Goal: Task Accomplishment & Management: Manage account settings

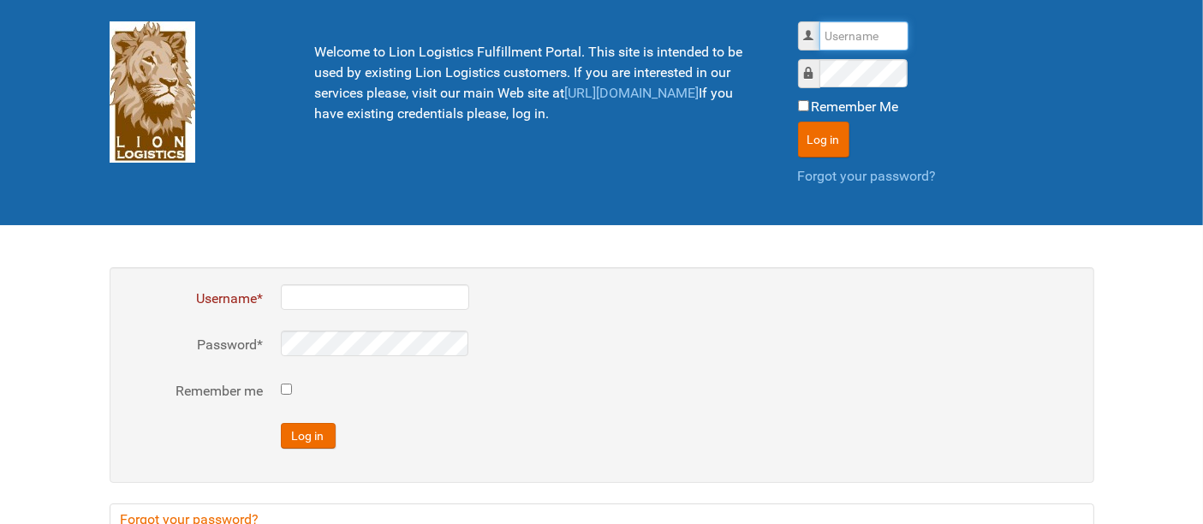
drag, startPoint x: 872, startPoint y: 27, endPoint x: 866, endPoint y: 50, distance: 23.0
click at [872, 28] on input "Username" at bounding box center [863, 35] width 89 height 29
type input "al"
click at [798, 122] on button "Log in" at bounding box center [823, 140] width 51 height 36
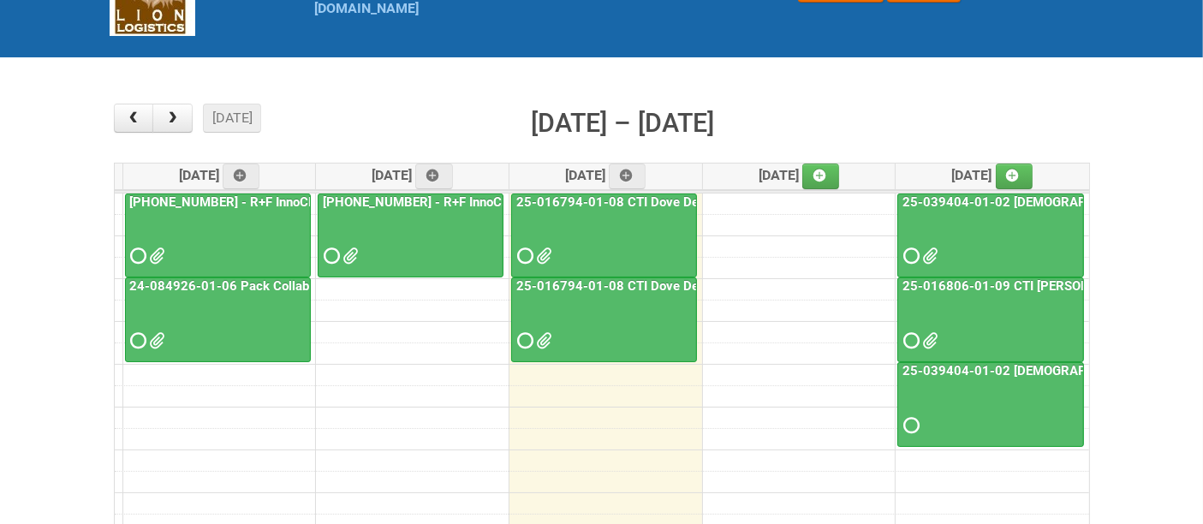
scroll to position [190, 0]
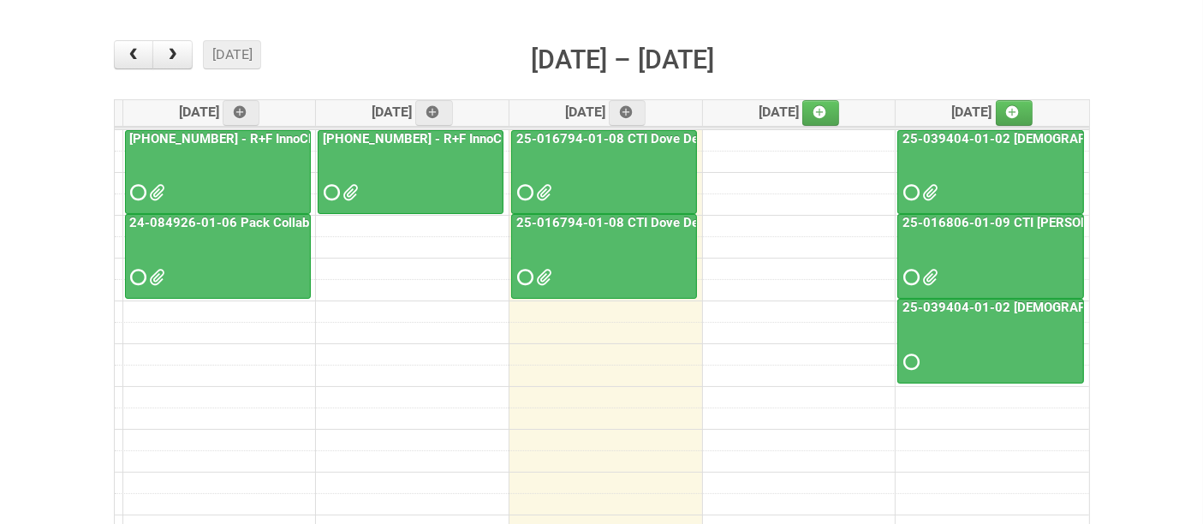
click at [609, 248] on div at bounding box center [604, 263] width 182 height 56
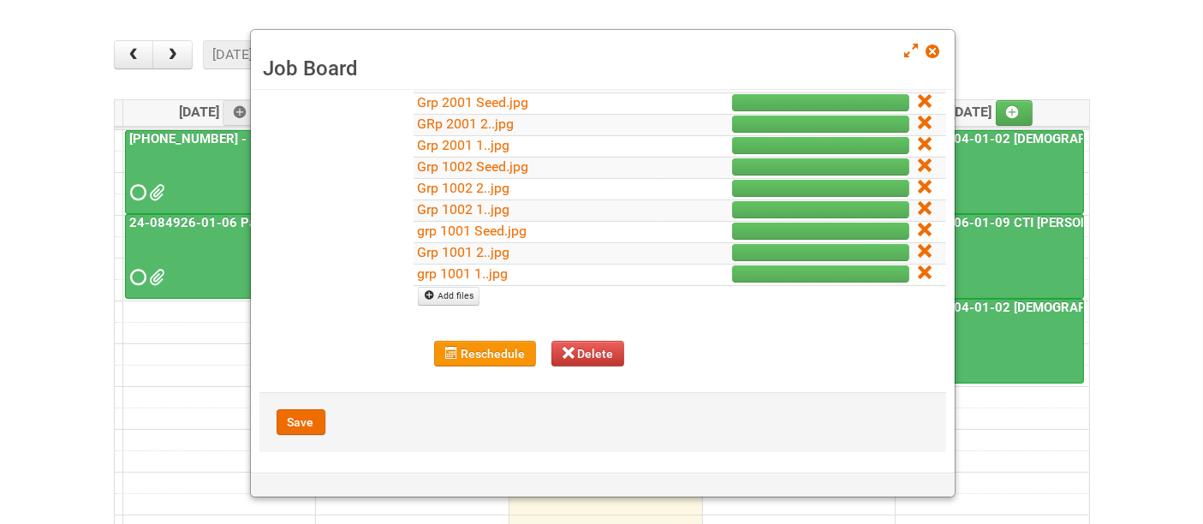
scroll to position [220, 0]
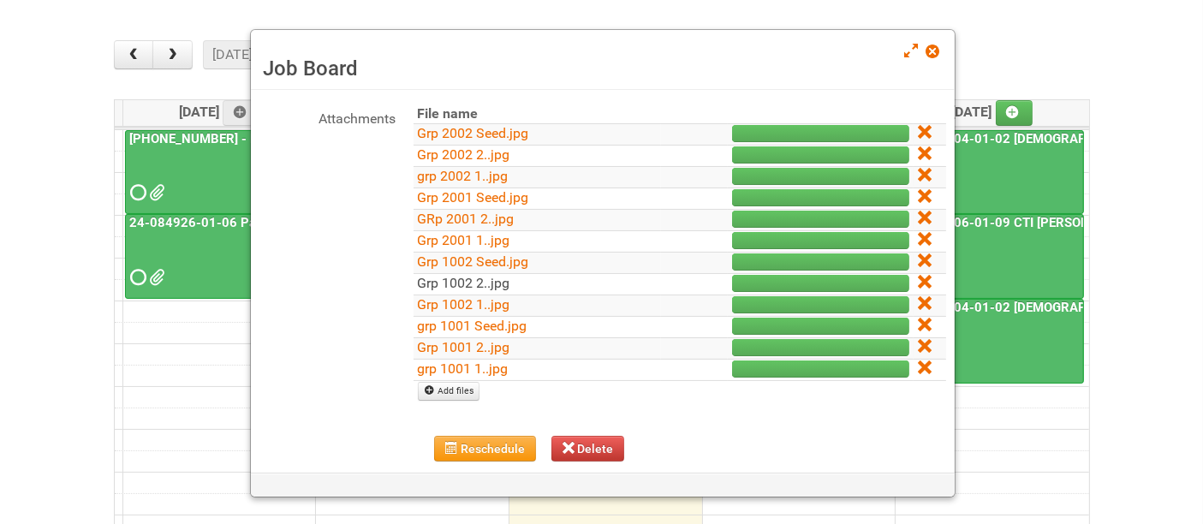
click at [482, 275] on link "Grp 1002 2..jpg" at bounding box center [464, 283] width 92 height 16
click at [484, 297] on link "Grp 1002 1..jpg" at bounding box center [464, 304] width 92 height 16
click at [918, 361] on icon at bounding box center [924, 367] width 12 height 12
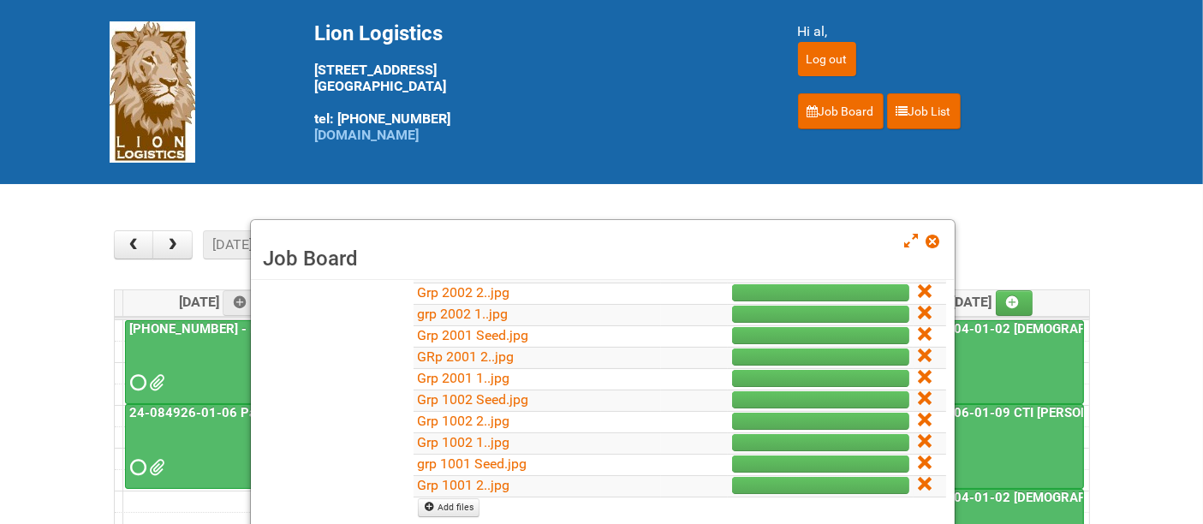
scroll to position [294, 0]
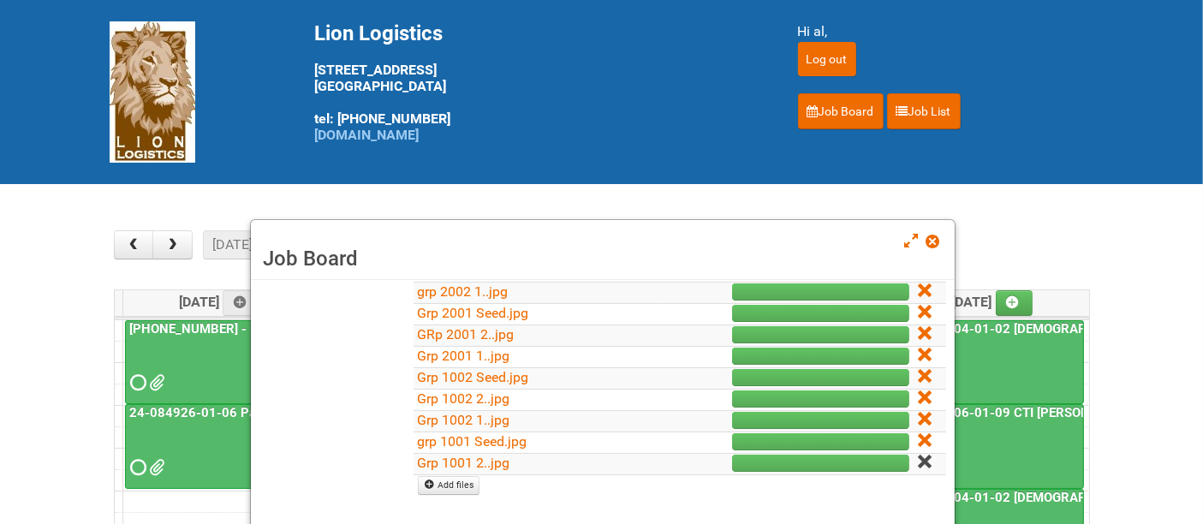
click at [918, 461] on icon at bounding box center [924, 461] width 12 height 12
click at [918, 458] on icon at bounding box center [924, 461] width 12 height 12
click at [479, 417] on link "Grp 1002 Seed.jpg" at bounding box center [473, 420] width 111 height 16
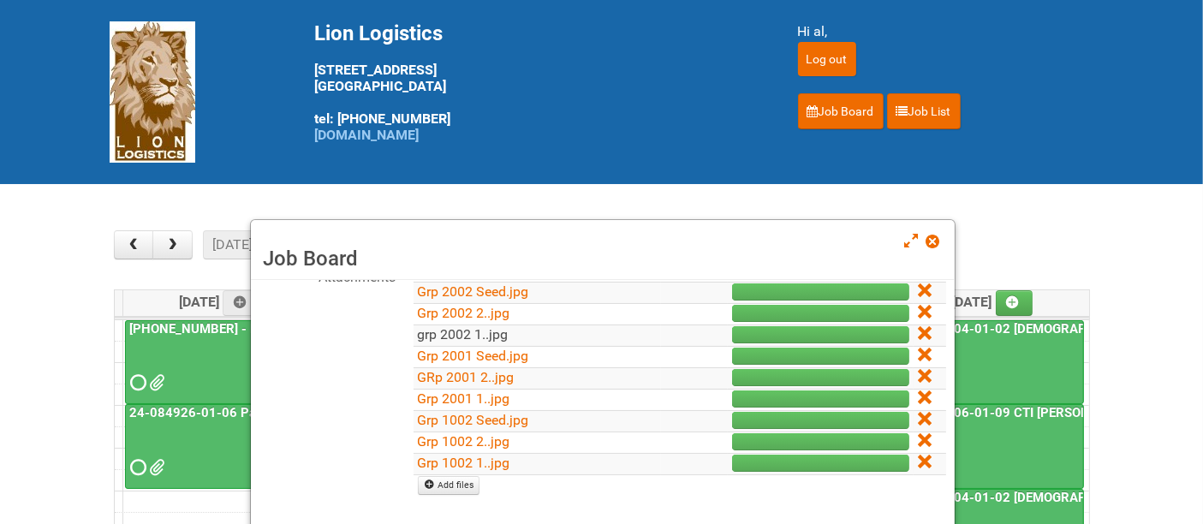
click at [489, 334] on link "grp 2002 1..jpg" at bounding box center [463, 334] width 91 height 16
